Goal: Task Accomplishment & Management: Complete application form

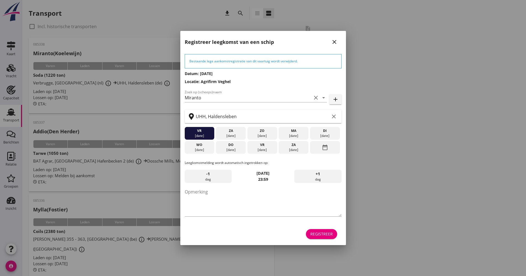
click at [318, 241] on div "Bestaande lege aankomstregistratie van dit vaartuig wordt verwijderd. Datum: [D…" at bounding box center [263, 147] width 166 height 196
click at [318, 232] on div "Registreer" at bounding box center [322, 234] width 22 height 6
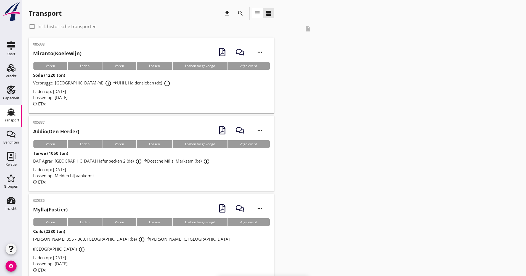
click at [234, 14] on div "search" at bounding box center [240, 13] width 13 height 13
click at [241, 13] on icon "search" at bounding box center [240, 13] width 7 height 7
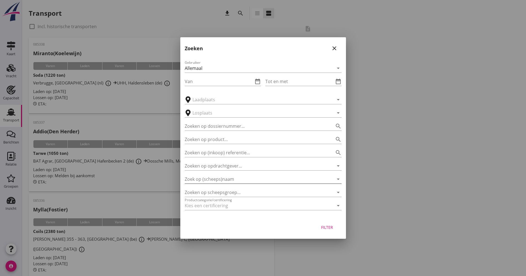
click at [219, 178] on input "Zoek op (scheeps)naam" at bounding box center [255, 179] width 141 height 9
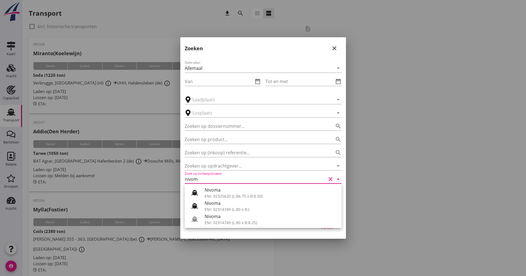
click at [210, 220] on div "ENI: 02314749 (L:80 x B:8.25)" at bounding box center [271, 223] width 133 height 6
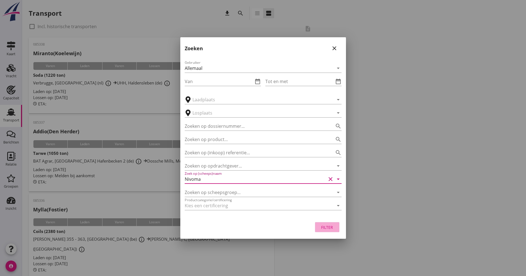
drag, startPoint x: 326, startPoint y: 225, endPoint x: 323, endPoint y: 225, distance: 3.4
click at [327, 225] on div "Filter" at bounding box center [327, 228] width 15 height 6
type input "Nivoma"
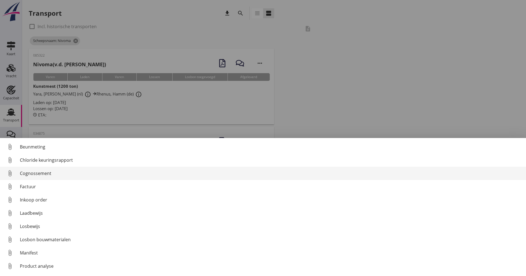
click at [52, 176] on div "Cognossement" at bounding box center [271, 173] width 502 height 7
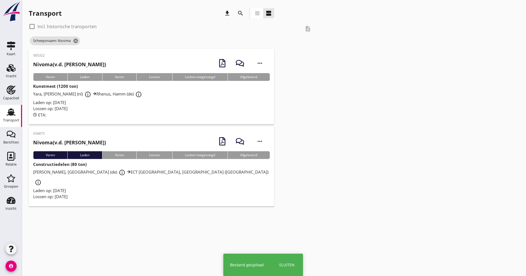
click at [145, 106] on div "Lossen op: [DATE]" at bounding box center [151, 109] width 237 height 6
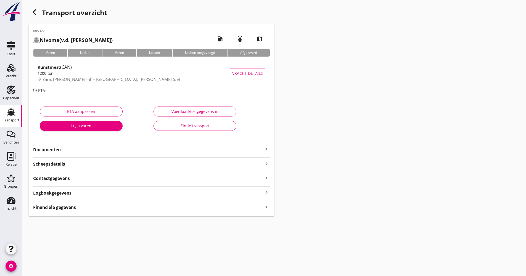
click at [92, 152] on strong "Documenten" at bounding box center [148, 150] width 230 height 6
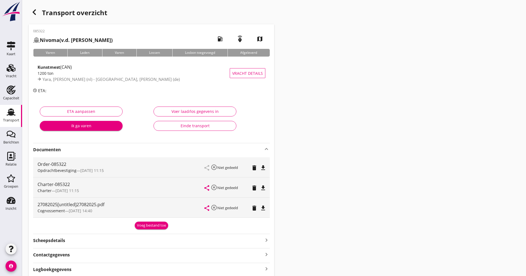
click at [92, 152] on strong "Documenten" at bounding box center [148, 150] width 230 height 6
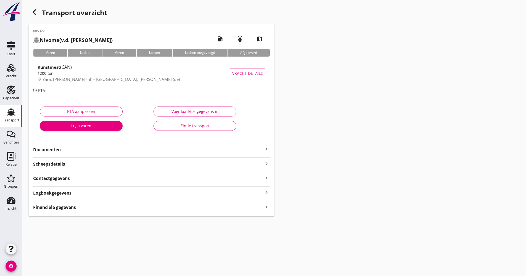
click at [95, 190] on div "Logboekgegevens keyboard_arrow_right" at bounding box center [151, 192] width 237 height 7
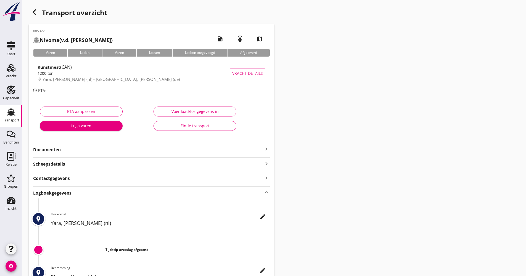
click at [264, 217] on icon "edit" at bounding box center [262, 217] width 7 height 7
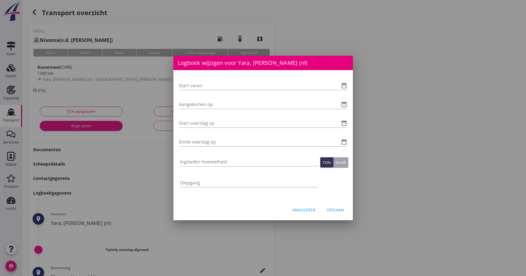
click at [351, 85] on div "Start varen date_range Aangekomen op date_range Start overslag op date_range Ei…" at bounding box center [264, 135] width 180 height 130
click at [347, 86] on icon "date_range" at bounding box center [344, 85] width 7 height 7
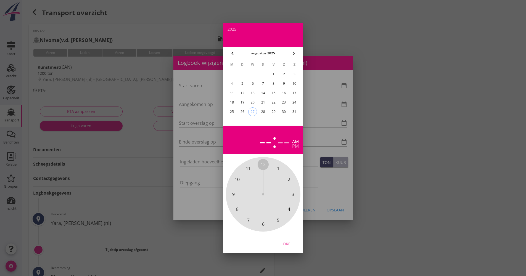
click at [242, 111] on div "26" at bounding box center [242, 111] width 9 height 9
drag, startPoint x: 266, startPoint y: 164, endPoint x: 269, endPoint y: 218, distance: 53.7
click at [269, 218] on div "12 1 2 3 4 5 6 7 8 9 10 11" at bounding box center [264, 195] width 60 height 60
click at [264, 166] on span "00" at bounding box center [263, 164] width 11 height 11
click at [262, 166] on span "00" at bounding box center [263, 164] width 5 height 7
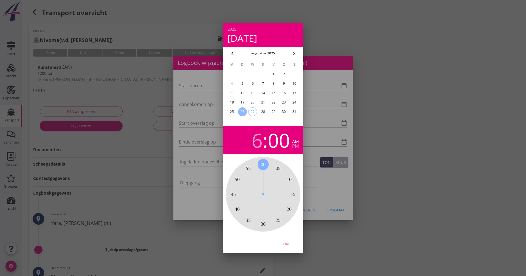
click at [290, 243] on div "Oké" at bounding box center [286, 244] width 15 height 6
type input "[DATE] 06:00"
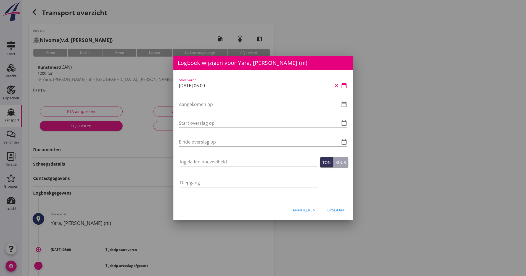
drag, startPoint x: 227, startPoint y: 84, endPoint x: 180, endPoint y: 85, distance: 46.4
click at [171, 86] on div "Logboek wijzigen voor Rhenus, [GEOGRAPHIC_DATA] (de) Start varen date_range Aan…" at bounding box center [263, 184] width 526 height 369
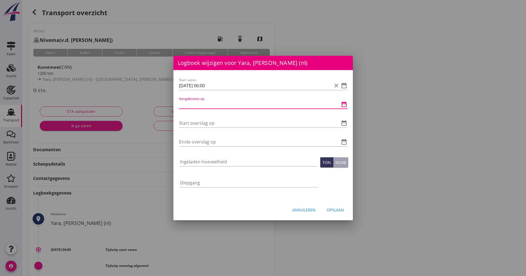
paste input "[DATE] 06:00"
type input "[DATE] 06:00"
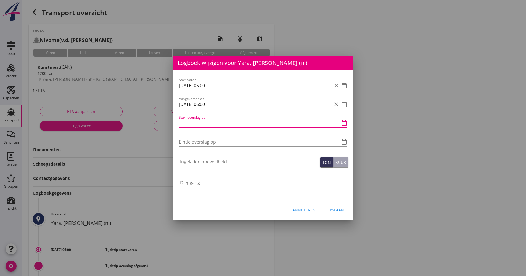
paste input "[DATE] 06:00"
type input "[DATE] 06:00"
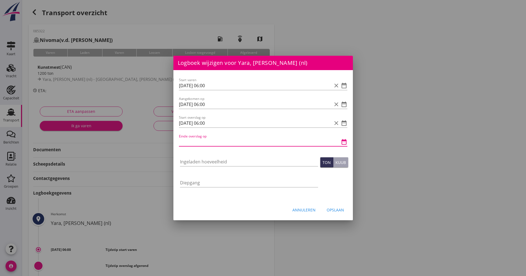
drag, startPoint x: 213, startPoint y: 148, endPoint x: 211, endPoint y: 145, distance: 3.7
paste input "[DATE] 06:00"
drag, startPoint x: 217, startPoint y: 128, endPoint x: 221, endPoint y: 123, distance: 5.6
type input "[DATE] 06:00"
click at [206, 125] on div "Start overslag op [DATE] 06:00 clear date_range" at bounding box center [263, 123] width 169 height 9
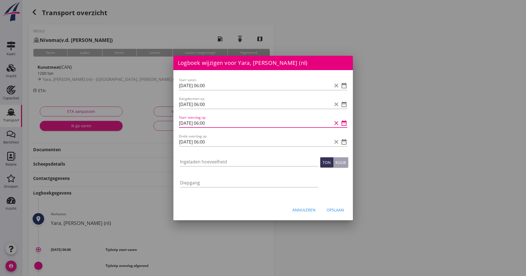
drag, startPoint x: 221, startPoint y: 123, endPoint x: 203, endPoint y: 124, distance: 17.2
click at [203, 124] on input "[DATE] 06:00" at bounding box center [255, 123] width 153 height 9
type input "[DATE] 20:45"
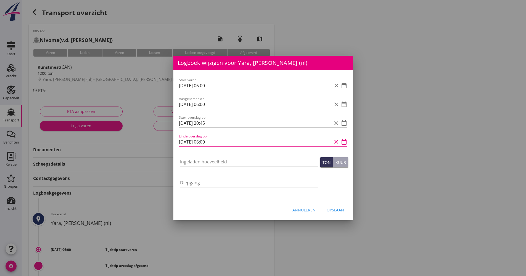
drag, startPoint x: 217, startPoint y: 142, endPoint x: 204, endPoint y: 143, distance: 12.7
click at [204, 143] on input "[DATE] 06:00" at bounding box center [255, 142] width 153 height 9
click at [220, 140] on input "[DATE] 06:00" at bounding box center [255, 142] width 153 height 9
click at [182, 141] on input "[DATE] 06:00" at bounding box center [255, 142] width 153 height 9
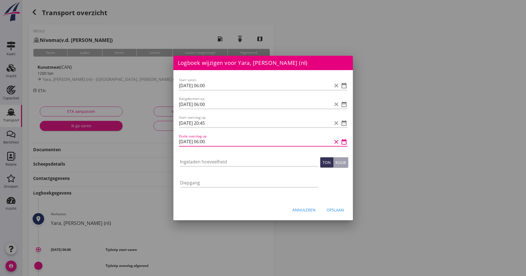
drag, startPoint x: 217, startPoint y: 146, endPoint x: 204, endPoint y: 145, distance: 12.7
click at [204, 145] on input "[DATE] 06:00" at bounding box center [255, 142] width 153 height 9
type input "[DATE] 00:10"
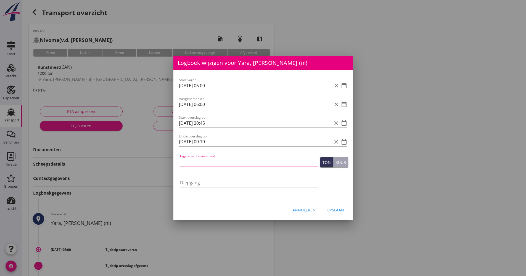
click at [210, 159] on input "Ingeladen hoeveelheid" at bounding box center [249, 162] width 138 height 9
type input "1189.843"
click at [343, 211] on div "Opslaan" at bounding box center [335, 210] width 17 height 6
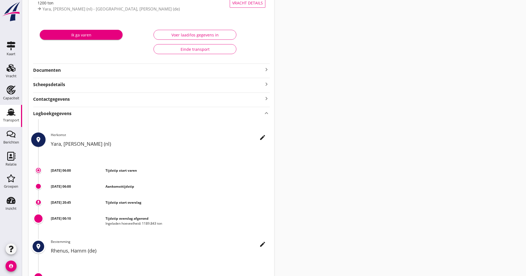
scroll to position [83, 0]
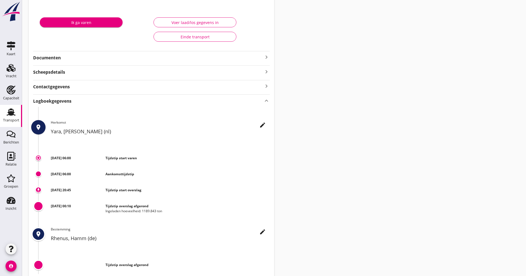
click at [3, 113] on link "Transport Transport" at bounding box center [11, 116] width 22 height 22
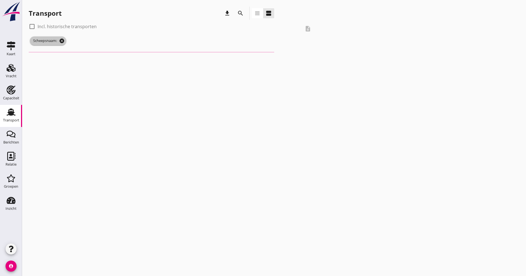
click at [65, 41] on icon "cancel" at bounding box center [62, 41] width 6 height 6
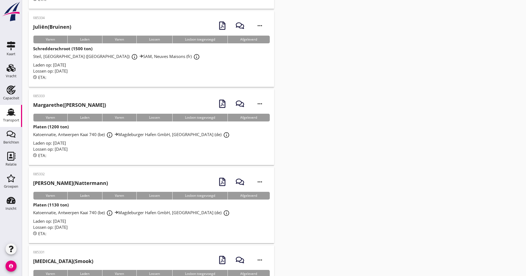
scroll to position [414, 0]
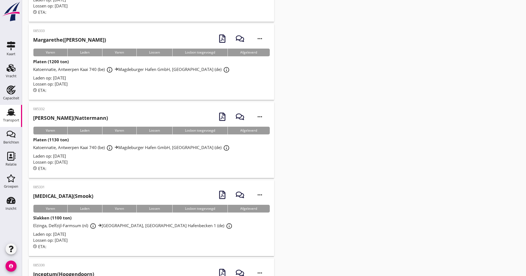
click at [100, 166] on div "ETA:" at bounding box center [151, 169] width 237 height 6
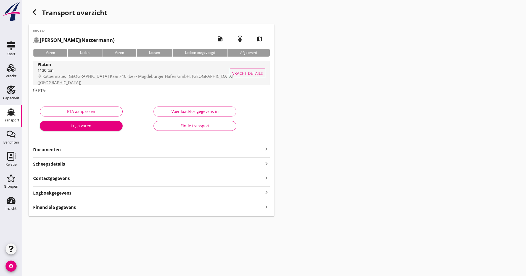
click at [106, 67] on div "Platen" at bounding box center [137, 64] width 198 height 6
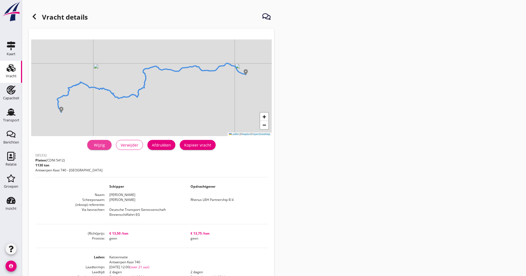
click at [98, 147] on div "Wijzig" at bounding box center [99, 145] width 15 height 6
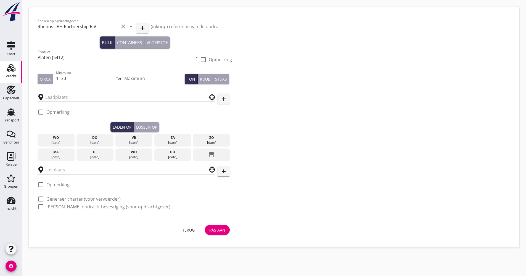
type input "Katoennatie"
type input "Magdeburger Hafen GmbH"
checkbox input "true"
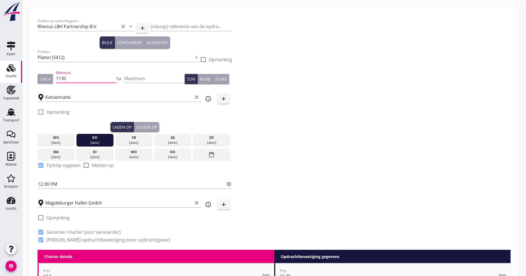
drag, startPoint x: 76, startPoint y: 79, endPoint x: 57, endPoint y: 81, distance: 19.2
click at [57, 81] on div "Circa Minimum 1130 Tot Maximum Ton Kuub Stuks" at bounding box center [135, 79] width 195 height 19
type input "1200"
click at [209, 100] on icon "info_outline" at bounding box center [208, 99] width 7 height 7
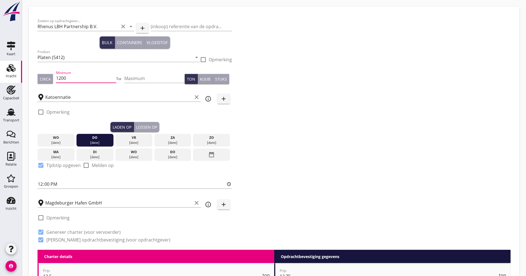
scroll to position [0, 0]
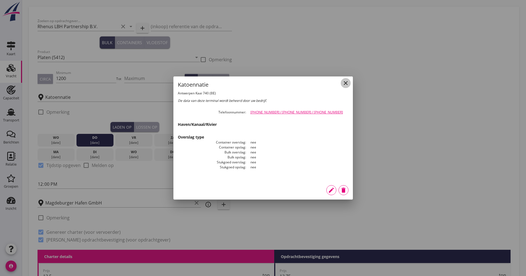
click at [347, 82] on icon "close" at bounding box center [346, 83] width 7 height 7
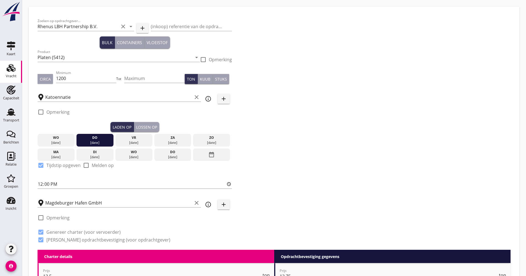
click at [126, 93] on div "Katoennatie clear" at bounding box center [120, 96] width 164 height 12
click at [119, 97] on input "Katoennatie" at bounding box center [118, 97] width 147 height 9
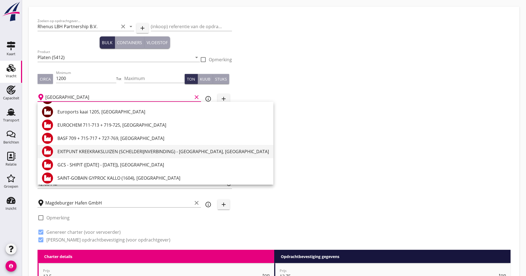
scroll to position [580, 0]
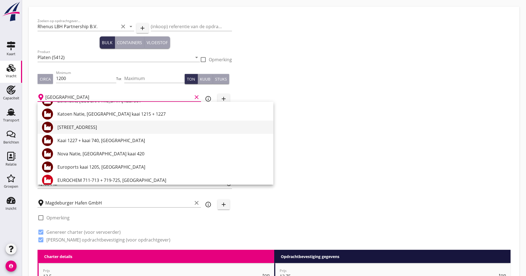
click at [108, 125] on div "[STREET_ADDRESS]" at bounding box center [163, 127] width 212 height 7
type input "[STREET_ADDRESS]"
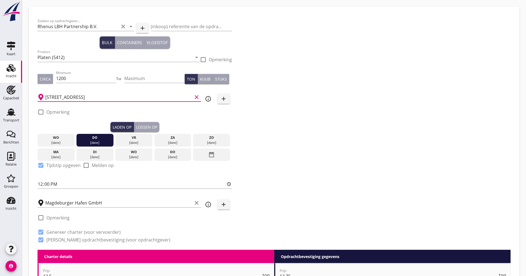
click at [343, 134] on div "Zoeken op opdrachtgever... Rhenus LBH Partnership B.V. clear arrow_drop_down ad…" at bounding box center [274, 132] width 478 height 235
click at [210, 99] on icon "info_outline" at bounding box center [208, 99] width 7 height 7
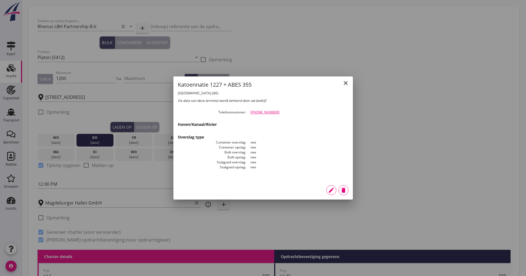
click at [329, 192] on icon "edit" at bounding box center [331, 190] width 7 height 7
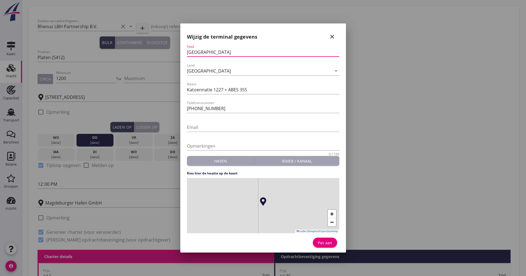
drag, startPoint x: 188, startPoint y: 52, endPoint x: 185, endPoint y: 53, distance: 3.8
click at [185, 53] on div "Stad [GEOGRAPHIC_DATA] Land [GEOGRAPHIC_DATA] arrow_drop_down Naam Katoennatie …" at bounding box center [263, 147] width 161 height 206
type input "[GEOGRAPHIC_DATA]"
drag, startPoint x: 251, startPoint y: 91, endPoint x: 225, endPoint y: 88, distance: 25.9
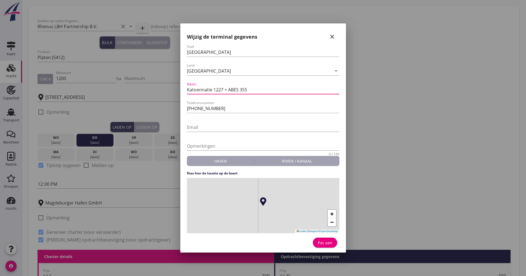
click at [225, 90] on input "Katoennatie 1227 + ABES 355" at bounding box center [263, 89] width 153 height 9
type input "Katoennatie 1227"
drag, startPoint x: 226, startPoint y: 109, endPoint x: 177, endPoint y: 109, distance: 49.2
drag, startPoint x: 208, startPoint y: 113, endPoint x: 204, endPoint y: 116, distance: 4.8
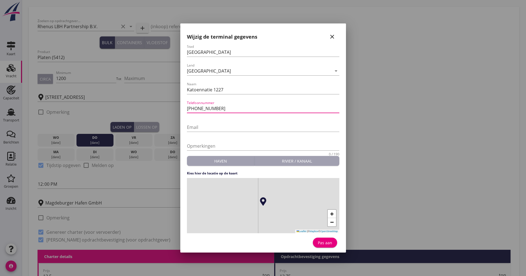
click at [224, 111] on input "[PHONE_NUMBER]" at bounding box center [263, 108] width 153 height 9
drag, startPoint x: 218, startPoint y: 109, endPoint x: 196, endPoint y: 113, distance: 22.4
click at [196, 113] on div "Telefoonnummer [PHONE_NUMBER]" at bounding box center [263, 108] width 153 height 9
type input "[PHONE_NUMBER]"
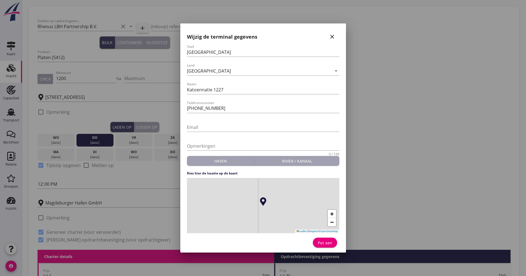
drag, startPoint x: 330, startPoint y: 242, endPoint x: 326, endPoint y: 244, distance: 4.8
click at [330, 241] on div "Pas aan" at bounding box center [325, 243] width 15 height 6
type input "Katoennatie 1227"
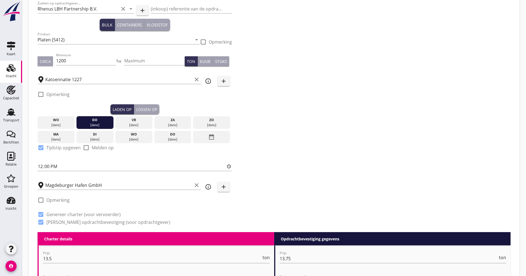
scroll to position [28, 0]
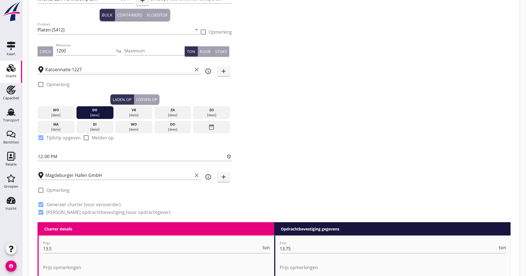
click at [212, 130] on icon "date_range" at bounding box center [211, 127] width 7 height 10
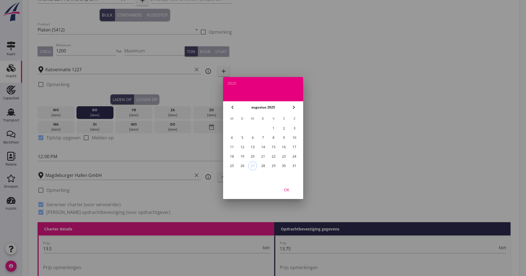
click at [298, 105] on button "chevron_right" at bounding box center [294, 108] width 10 height 10
click at [233, 138] on div "8" at bounding box center [231, 137] width 9 height 9
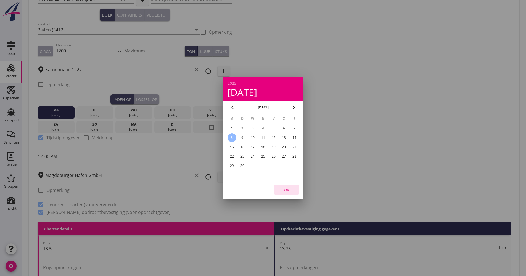
drag, startPoint x: 292, startPoint y: 185, endPoint x: 290, endPoint y: 192, distance: 6.7
click at [292, 186] on button "OK" at bounding box center [287, 190] width 24 height 10
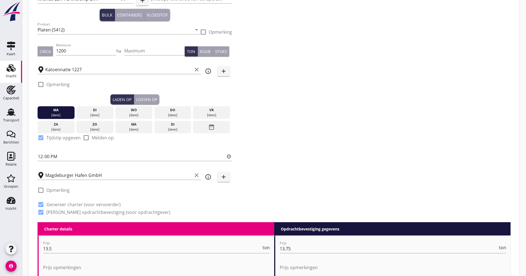
drag, startPoint x: 290, startPoint y: 192, endPoint x: 277, endPoint y: 192, distance: 13.8
click at [290, 193] on div "Zoeken op opdrachtgever... Rhenus LBH Partnership B.V. clear arrow_drop_down ad…" at bounding box center [274, 105] width 478 height 235
drag, startPoint x: 53, startPoint y: 155, endPoint x: 34, endPoint y: 155, distance: 18.5
type input "06:00"
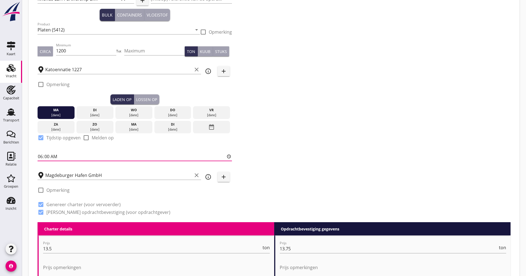
click at [298, 131] on div "Zoeken op opdrachtgever... Rhenus LBH Partnership B.V. clear arrow_drop_down ad…" at bounding box center [274, 105] width 478 height 235
click at [144, 99] on div "Lossen op" at bounding box center [146, 100] width 21 height 6
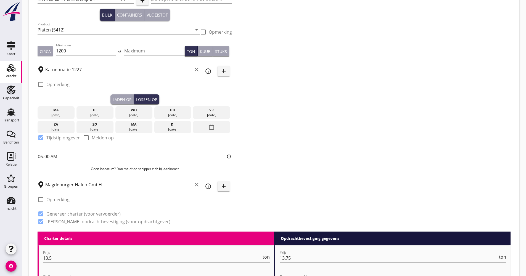
click at [181, 127] on div "di" at bounding box center [173, 124] width 34 height 5
click at [103, 184] on input "Magdeburger Hafen GmbH" at bounding box center [118, 184] width 147 height 9
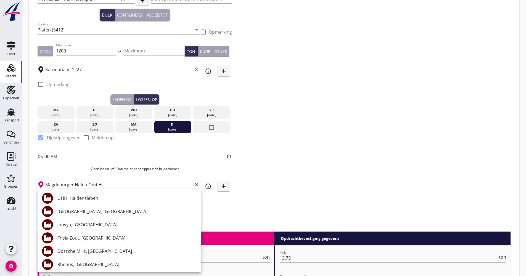
click at [211, 188] on icon "info_outline" at bounding box center [208, 186] width 7 height 7
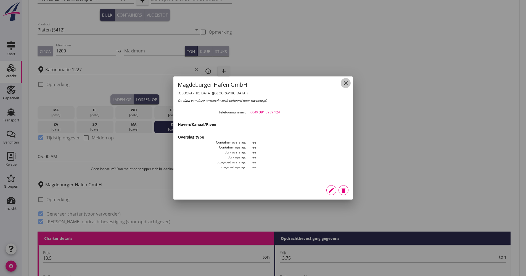
click at [347, 83] on icon "close" at bounding box center [346, 83] width 7 height 7
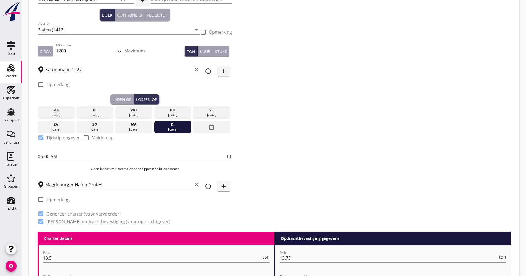
click at [89, 188] on input "Magdeburger Hafen GmbH" at bounding box center [118, 184] width 147 height 9
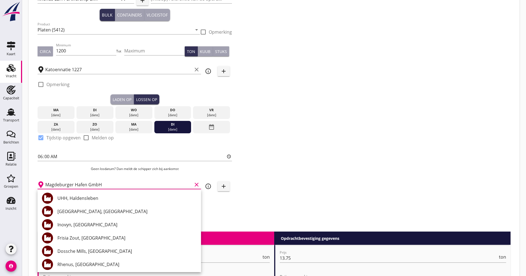
drag, startPoint x: 159, startPoint y: 185, endPoint x: 31, endPoint y: 182, distance: 128.0
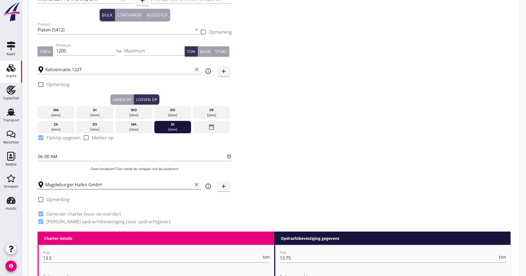
click at [69, 185] on input "Magdeburger Hafen GmbH" at bounding box center [118, 184] width 147 height 9
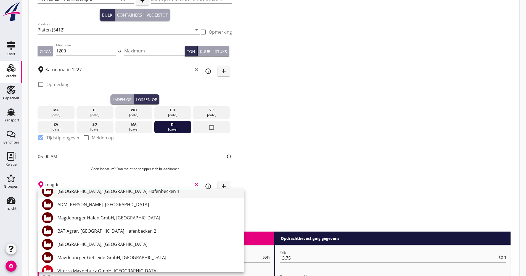
scroll to position [83, 0]
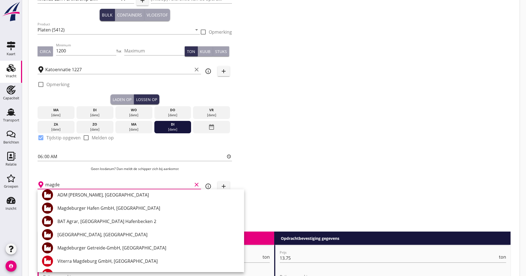
type input "magde"
drag, startPoint x: 257, startPoint y: 192, endPoint x: 229, endPoint y: 184, distance: 28.5
click at [257, 192] on div "Zoeken op opdrachtgever... Rhenus LBH Partnership B.V. clear arrow_drop_down ad…" at bounding box center [274, 110] width 478 height 244
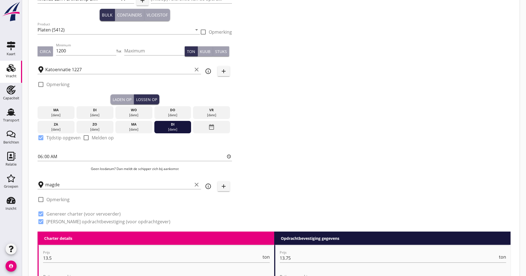
click at [229, 185] on button "add" at bounding box center [224, 187] width 12 height 10
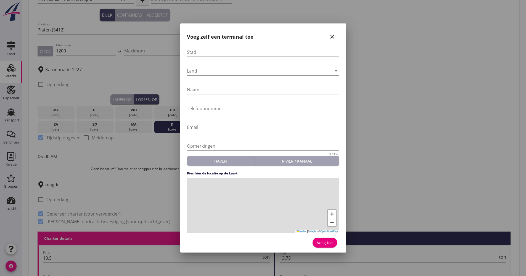
click at [226, 53] on input "Stad" at bounding box center [263, 52] width 153 height 9
type input "[GEOGRAPHIC_DATA]"
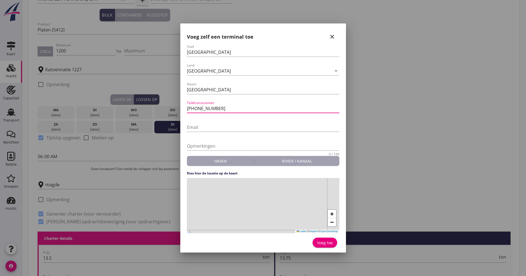
type input "[PHONE_NUMBER]"
click at [267, 201] on div "+ − Leaflet | © Mapbox © OpenStreetMap" at bounding box center [263, 205] width 153 height 55
click at [328, 245] on div "Voeg toe" at bounding box center [325, 243] width 16 height 6
type input "[GEOGRAPHIC_DATA]"
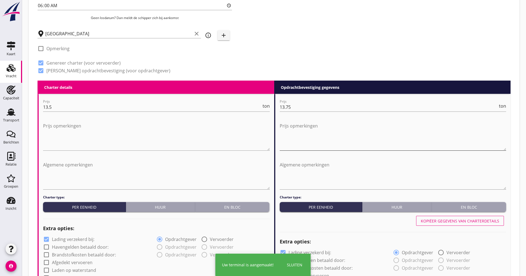
scroll to position [193, 0]
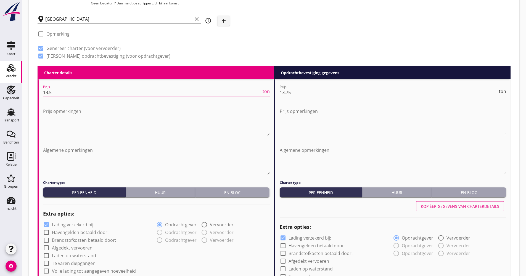
drag, startPoint x: 50, startPoint y: 94, endPoint x: 32, endPoint y: 94, distance: 18.5
click at [32, 94] on div "Zoeken op opdrachtgever... Rhenus LBH Partnership B.V. clear arrow_drop_down ad…" at bounding box center [274, 220] width 491 height 815
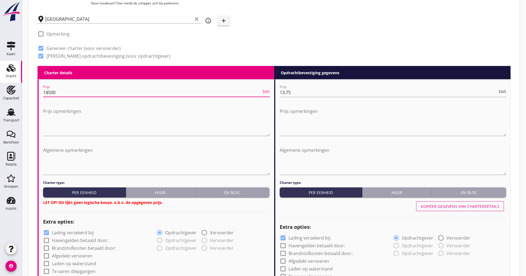
type input "14500"
click at [231, 196] on button "En bloc" at bounding box center [232, 193] width 75 height 10
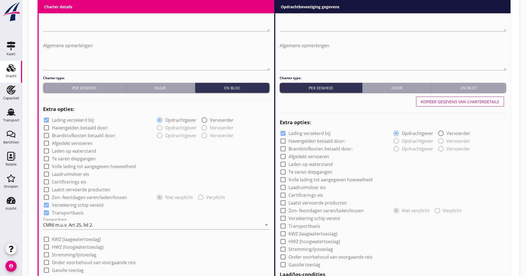
scroll to position [304, 0]
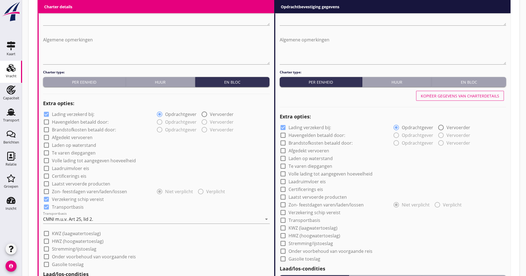
click at [79, 114] on label "Lading verzekerd bij:" at bounding box center [73, 115] width 43 height 6
checkbox input "false"
click at [76, 135] on label "Afgedekt vervoeren" at bounding box center [72, 138] width 41 height 6
checkbox input "true"
click at [76, 162] on label "Volle lading tot aangegeven hoeveelheid" at bounding box center [94, 161] width 84 height 6
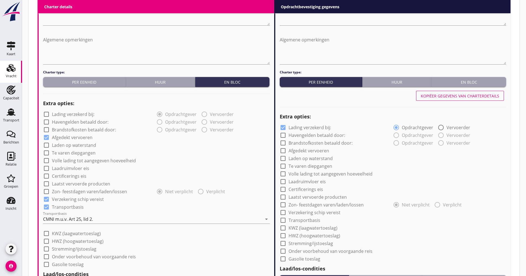
checkbox input "true"
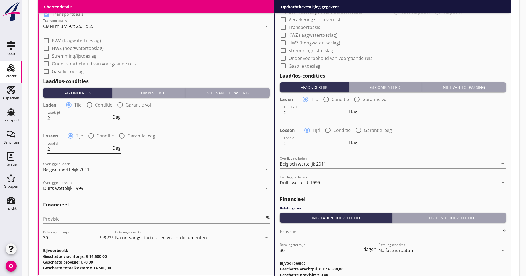
scroll to position [497, 0]
click at [56, 218] on input "Provisie" at bounding box center [154, 218] width 222 height 9
type input "5.00"
drag, startPoint x: 43, startPoint y: 240, endPoint x: 31, endPoint y: 240, distance: 12.2
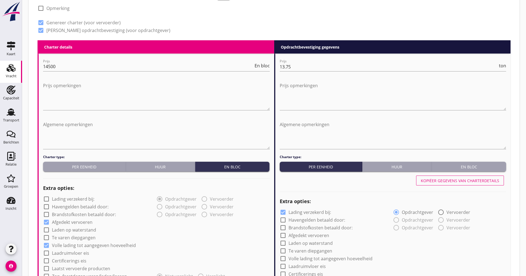
scroll to position [188, 0]
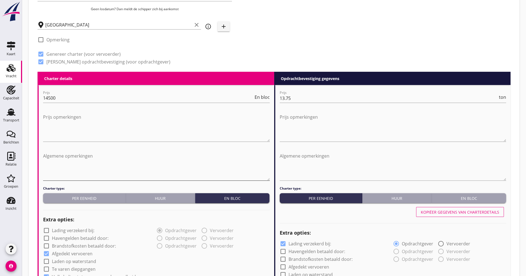
click at [65, 157] on textarea "Algemene opmerkingen" at bounding box center [156, 166] width 227 height 29
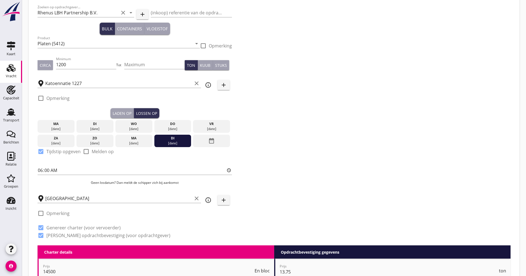
scroll to position [0, 0]
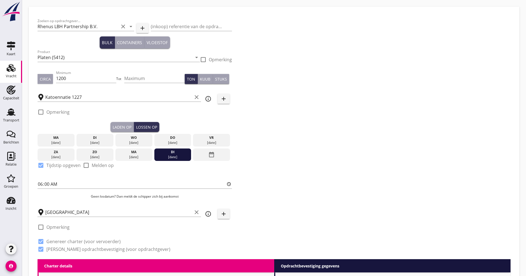
click at [204, 61] on div at bounding box center [203, 59] width 9 height 9
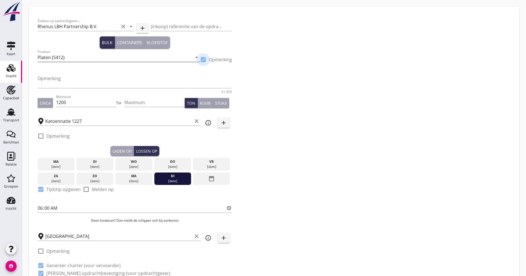
checkbox input "true"
click at [101, 70] on div "Opmerking 0 / 255" at bounding box center [135, 81] width 195 height 23
drag, startPoint x: 62, startPoint y: 77, endPoint x: 59, endPoint y: 78, distance: 3.6
click at [63, 77] on textarea "Opmerking" at bounding box center [135, 80] width 195 height 13
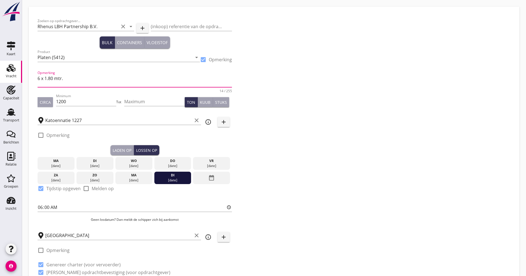
type textarea "6 x 1.80 mtr."
drag, startPoint x: 402, startPoint y: 124, endPoint x: 391, endPoint y: 127, distance: 11.5
click at [402, 124] on div "Zoeken op opdrachtgever... Rhenus LBH Partnership B.V. clear arrow_drop_down ad…" at bounding box center [274, 148] width 478 height 267
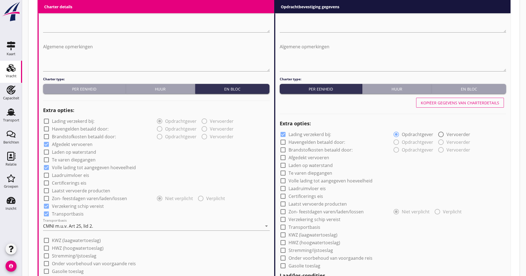
scroll to position [359, 0]
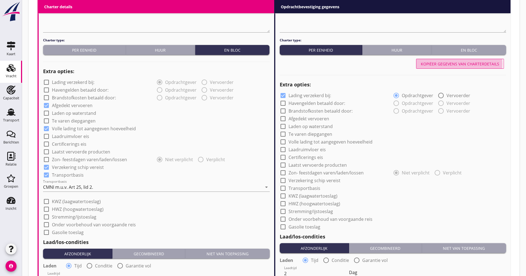
click at [429, 61] on div "Kopiëer gegevens van charterdetails" at bounding box center [460, 64] width 78 height 6
checkbox input "false"
checkbox input "true"
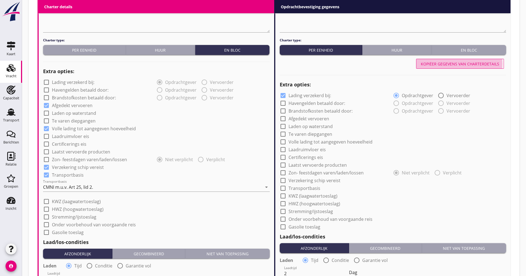
checkbox input "true"
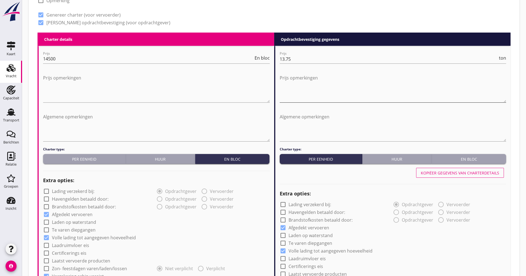
scroll to position [249, 0]
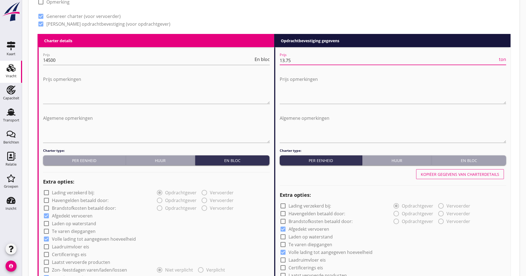
click at [287, 60] on input "13.75" at bounding box center [389, 60] width 219 height 9
type input "13.65"
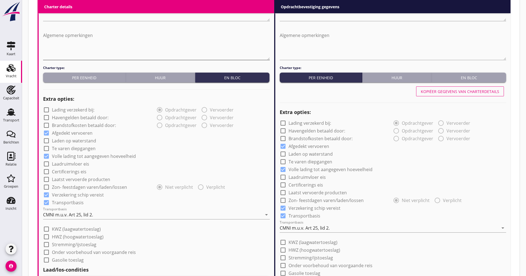
scroll to position [442, 0]
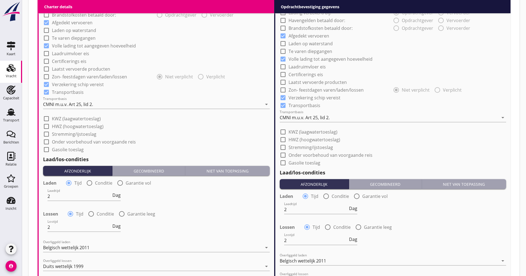
click at [291, 121] on div "Transportbasis CMNI m.u.v. Art 25, lid 2. arrow_drop_down" at bounding box center [393, 117] width 227 height 9
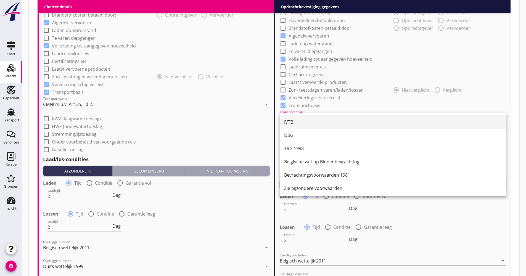
click at [292, 118] on div "IVTB" at bounding box center [393, 122] width 218 height 13
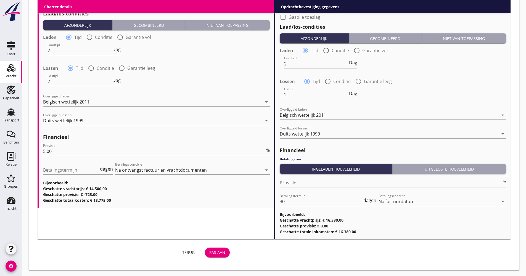
scroll to position [589, 0]
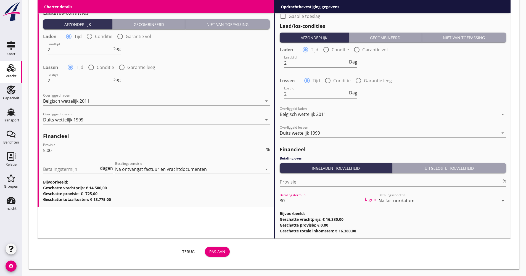
drag, startPoint x: 297, startPoint y: 202, endPoint x: 273, endPoint y: 202, distance: 23.8
type input "21"
click at [301, 253] on div "Terug Pas aan" at bounding box center [274, 252] width 478 height 18
click at [219, 256] on button "Pas aan" at bounding box center [217, 252] width 25 height 10
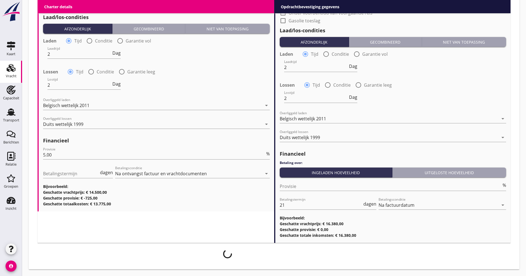
scroll to position [584, 0]
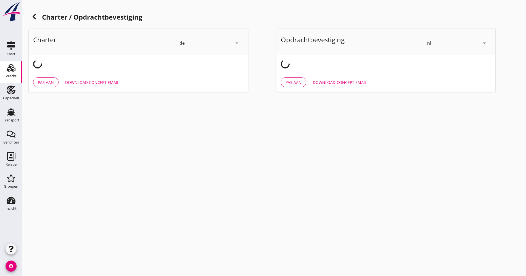
click at [33, 19] on icon at bounding box center [34, 16] width 7 height 7
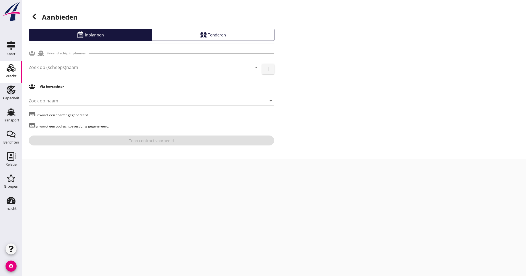
click at [57, 68] on input "Zoek op (scheeps)naam" at bounding box center [137, 67] width 216 height 9
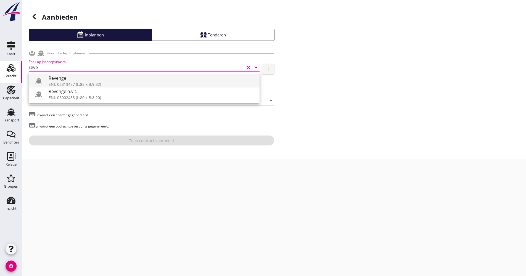
click at [65, 79] on div "Revenge" at bounding box center [152, 78] width 207 height 7
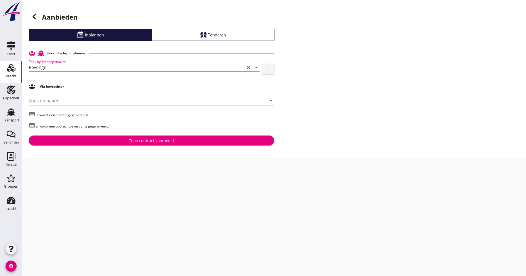
type input "Revenge"
click at [154, 139] on div "Toon contract voorbeeld" at bounding box center [151, 141] width 45 height 6
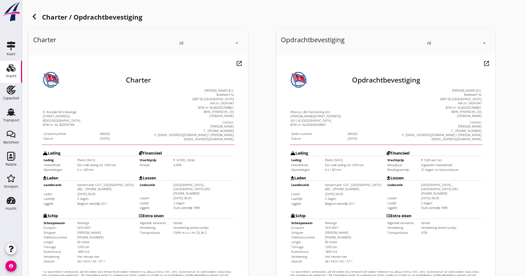
scroll to position [133, 0]
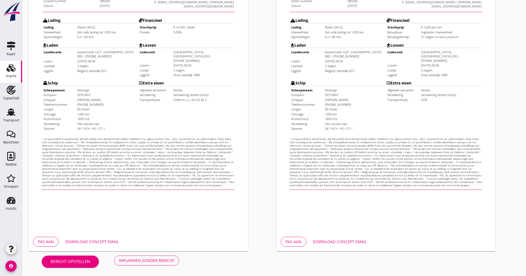
click at [109, 242] on div "Download concept email" at bounding box center [92, 242] width 54 height 6
click at [140, 260] on div "Inplannen zonder bericht" at bounding box center [147, 261] width 56 height 6
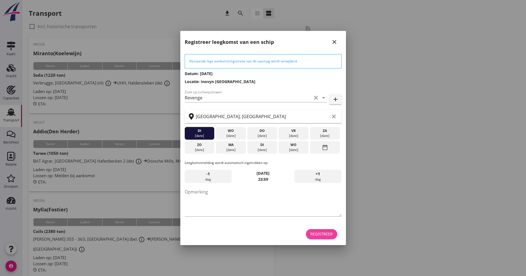
click at [314, 234] on div "Registreer" at bounding box center [322, 234] width 22 height 6
